Goal: Information Seeking & Learning: Learn about a topic

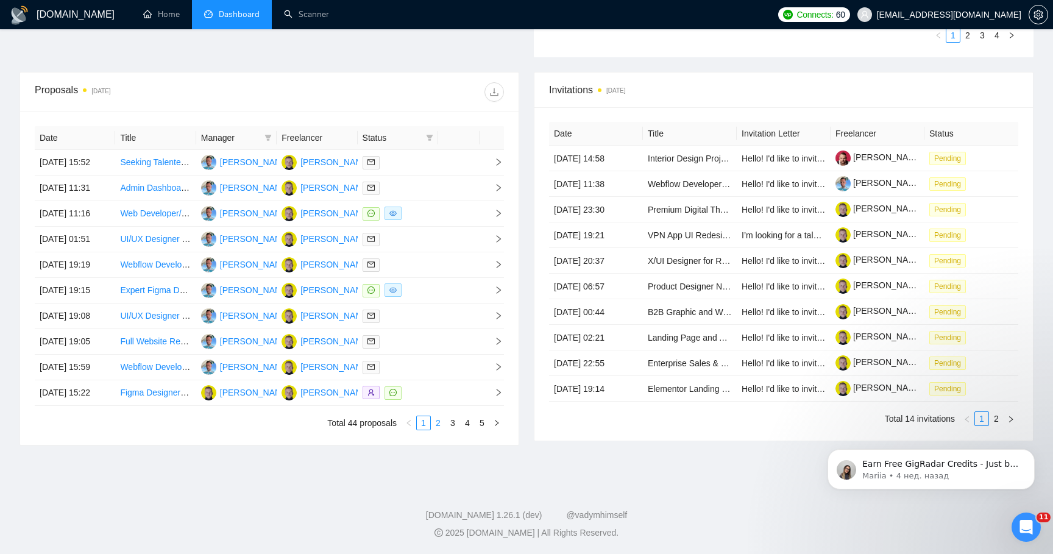
scroll to position [446, 0]
click at [437, 430] on link "2" at bounding box center [437, 422] width 13 height 13
click at [470, 242] on td at bounding box center [458, 240] width 41 height 26
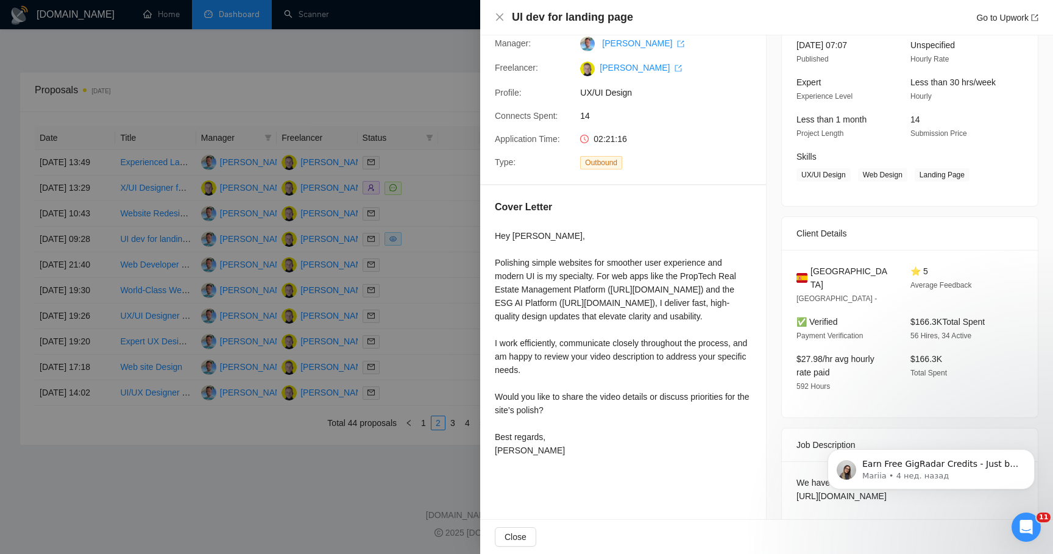
scroll to position [156, 0]
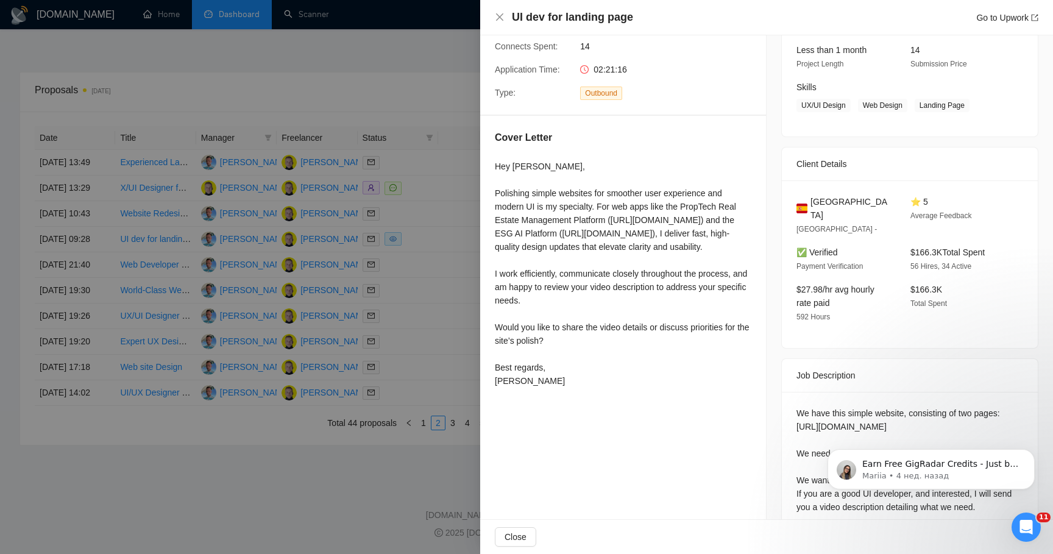
drag, startPoint x: 537, startPoint y: 393, endPoint x: 497, endPoint y: 168, distance: 228.5
click at [497, 168] on div "Hey [PERSON_NAME], Polishing simple websites for smoother user experience and m…" at bounding box center [623, 274] width 256 height 228
click at [556, 259] on div "Hey [PERSON_NAME], Polishing simple websites for smoother user experience and m…" at bounding box center [623, 274] width 256 height 228
drag, startPoint x: 495, startPoint y: 181, endPoint x: 550, endPoint y: 392, distance: 217.8
click at [550, 387] on div "Hey [PERSON_NAME], Polishing simple websites for smoother user experience and m…" at bounding box center [623, 274] width 256 height 228
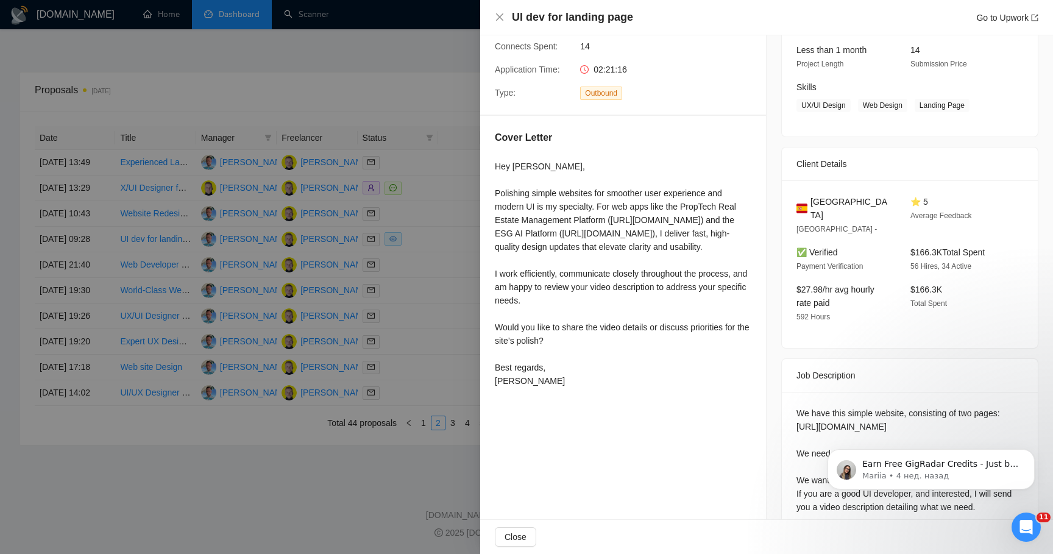
copy div "Hey Max, Polishing simple websites for smoother user experience and modern UI i…"
click at [550, 387] on div "Hey [PERSON_NAME], Polishing simple websites for smoother user experience and m…" at bounding box center [623, 274] width 256 height 228
